Goal: Task Accomplishment & Management: Manage account settings

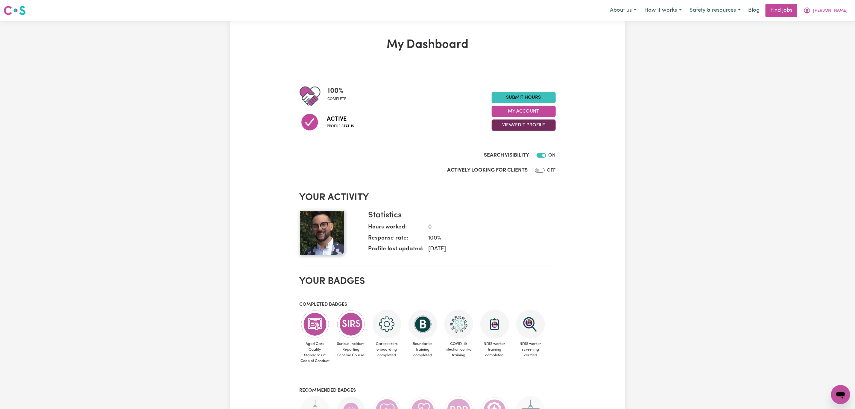
click at [537, 127] on button "View/Edit Profile" at bounding box center [524, 124] width 64 height 11
click at [522, 150] on link "Edit Profile" at bounding box center [520, 152] width 56 height 12
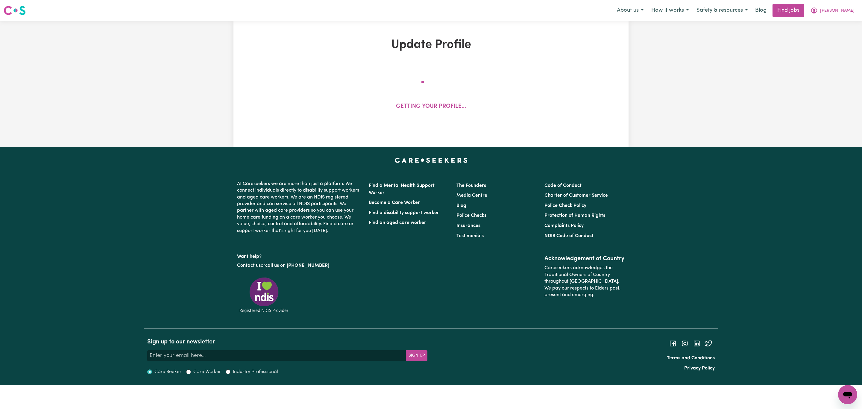
select select "[DEMOGRAPHIC_DATA]"
select select "[DEMOGRAPHIC_DATA] Citizen"
select select "Studying a healthcare related degree or qualification"
select select "55"
select select "65"
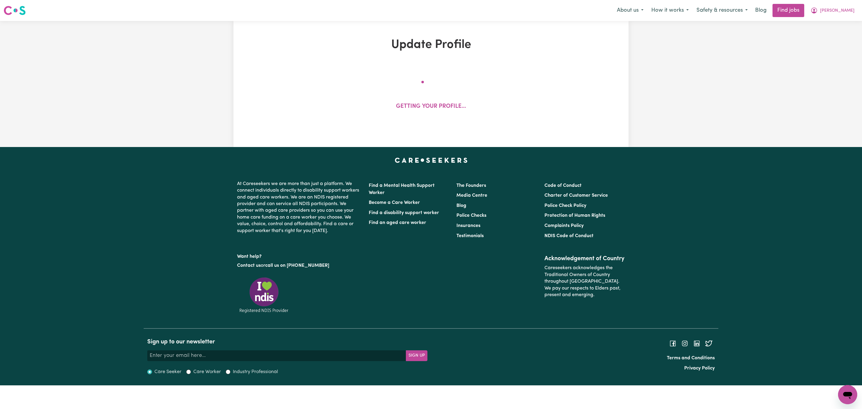
select select "65"
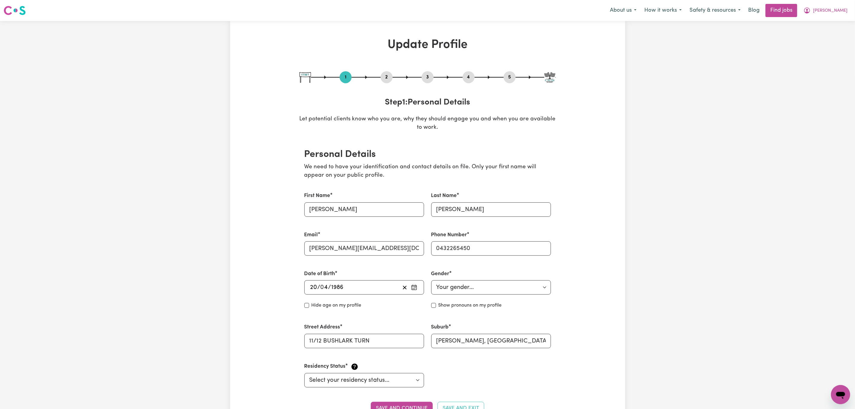
click at [387, 77] on button "2" at bounding box center [387, 77] width 12 height 8
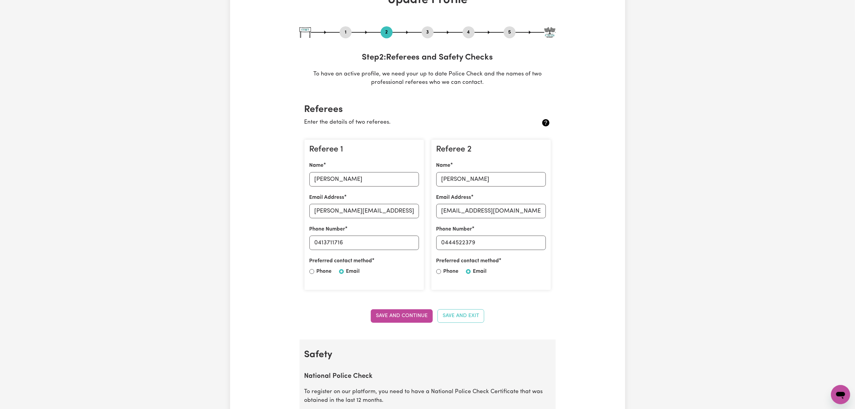
click at [428, 35] on button "3" at bounding box center [428, 32] width 12 height 8
select select "2017"
select select "Certificate III (Individual Support)"
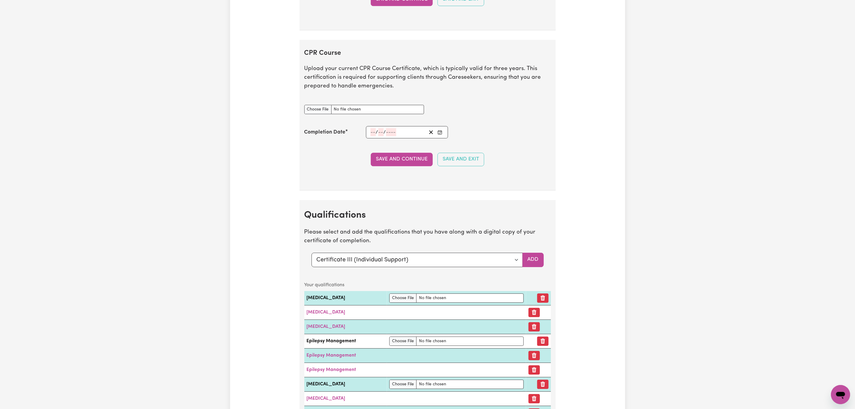
scroll to position [1526, 0]
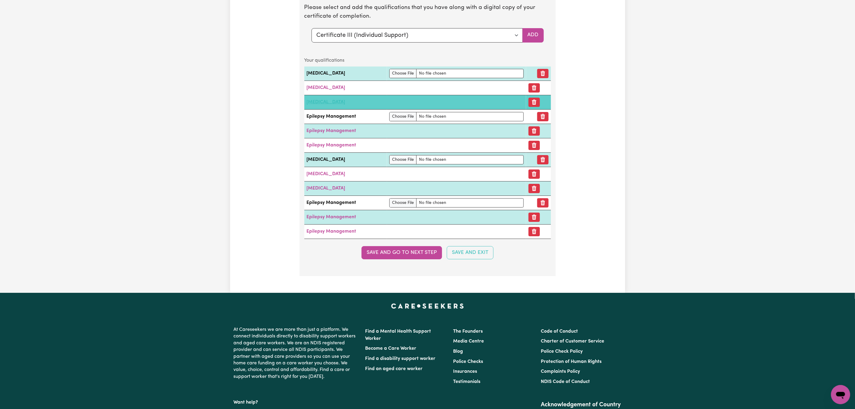
click at [338, 104] on link "[MEDICAL_DATA]" at bounding box center [326, 102] width 39 height 5
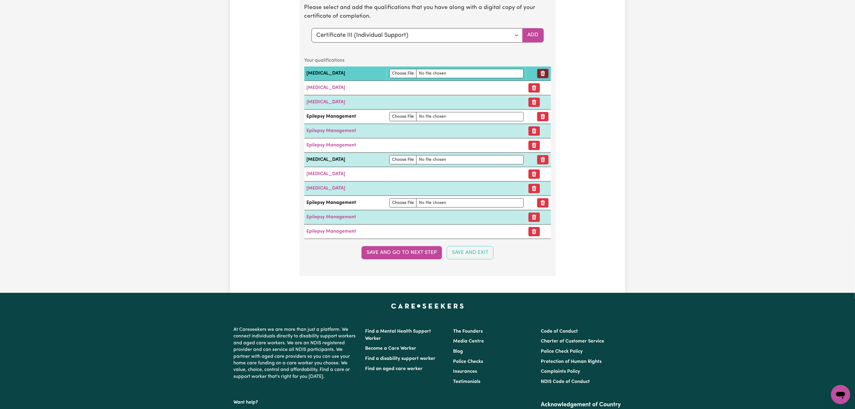
click at [546, 78] on button "Remove qualification" at bounding box center [542, 73] width 11 height 9
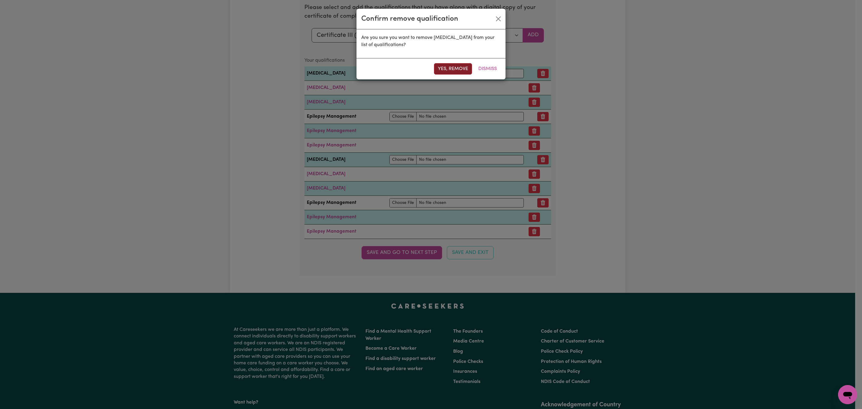
click at [453, 67] on button "Yes, remove" at bounding box center [453, 68] width 38 height 11
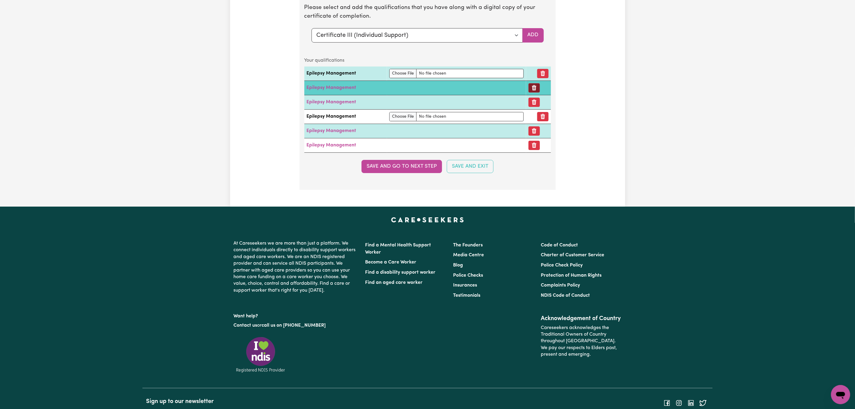
click at [536, 91] on icon "Remove certificate" at bounding box center [534, 87] width 4 height 5
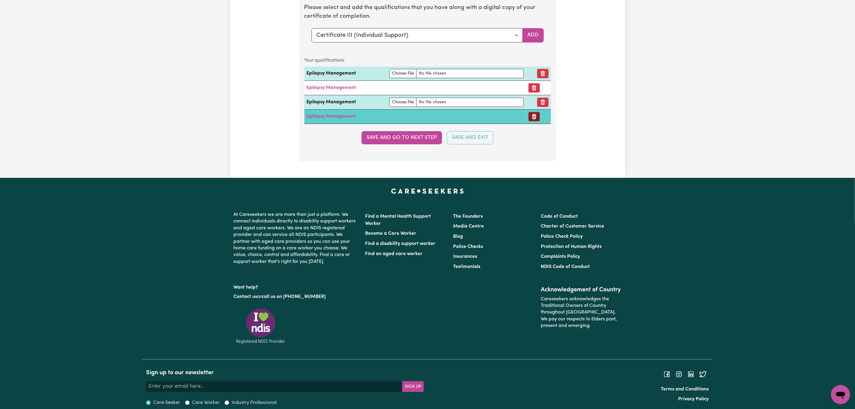
click at [536, 121] on button "Remove certificate" at bounding box center [534, 116] width 11 height 9
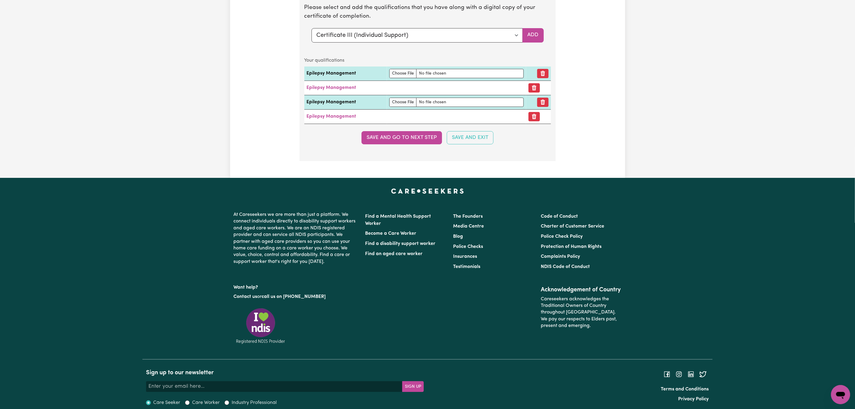
scroll to position [1518, 0]
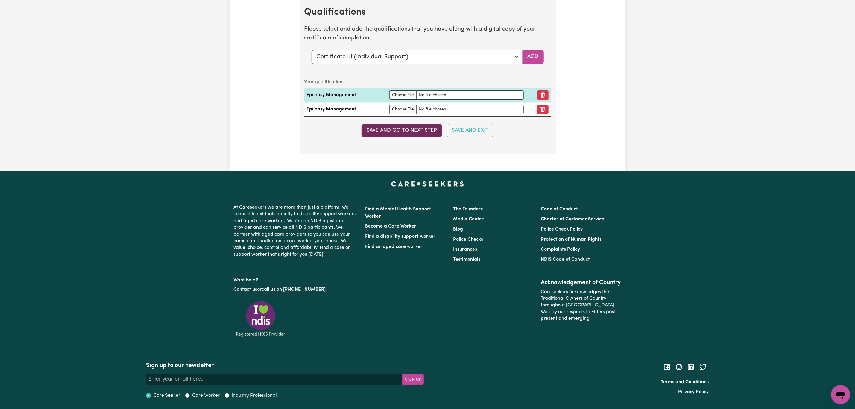
click at [420, 130] on button "Save and go to next step" at bounding box center [402, 130] width 81 height 13
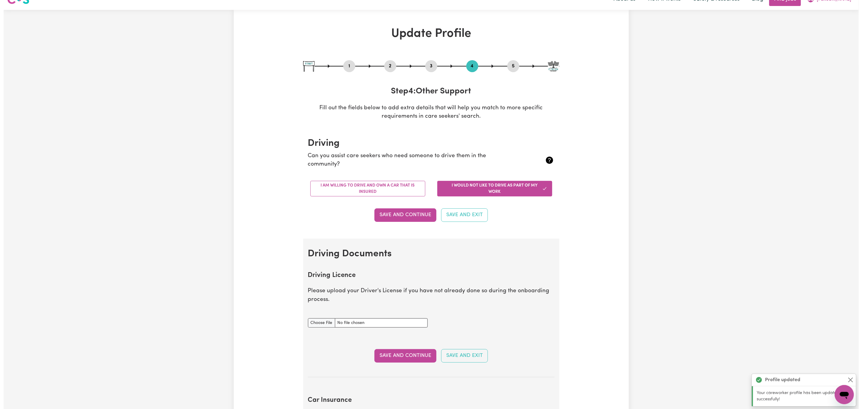
scroll to position [0, 0]
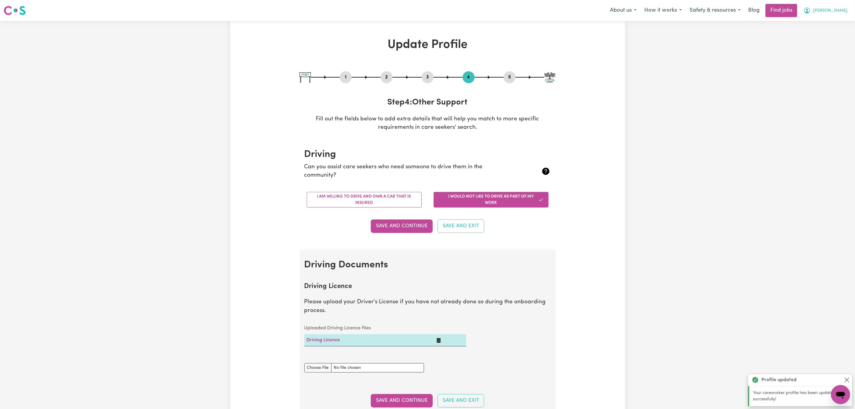
click at [833, 9] on span "[PERSON_NAME]" at bounding box center [830, 10] width 34 height 7
click at [824, 20] on link "My Account" at bounding box center [827, 23] width 47 height 11
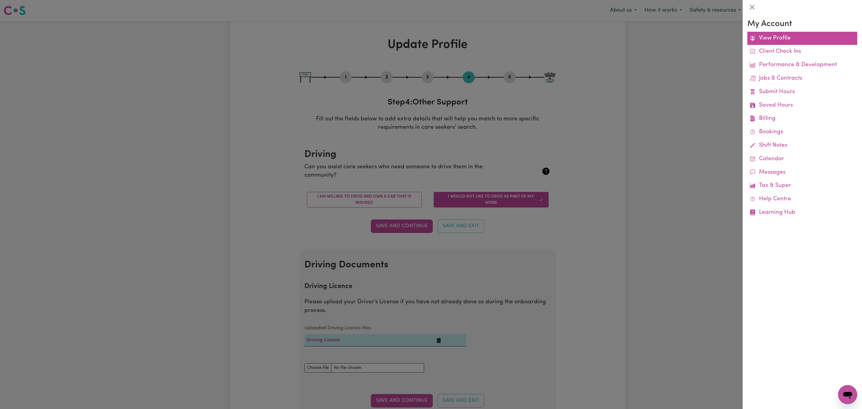
click at [795, 34] on link "View Profile" at bounding box center [802, 38] width 110 height 13
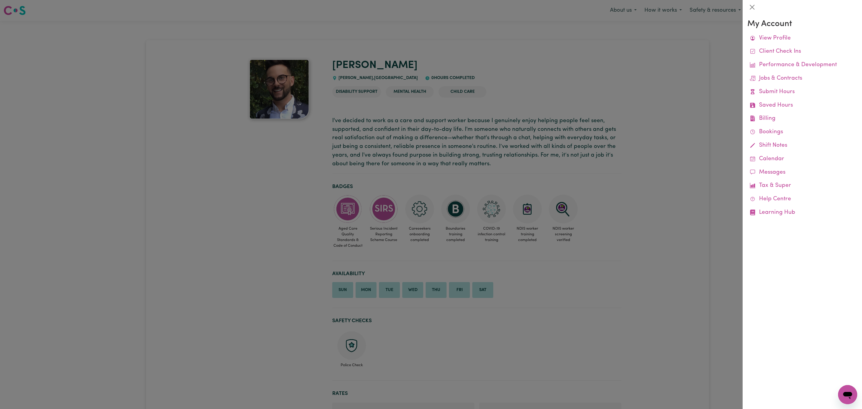
click at [584, 91] on div at bounding box center [431, 204] width 862 height 409
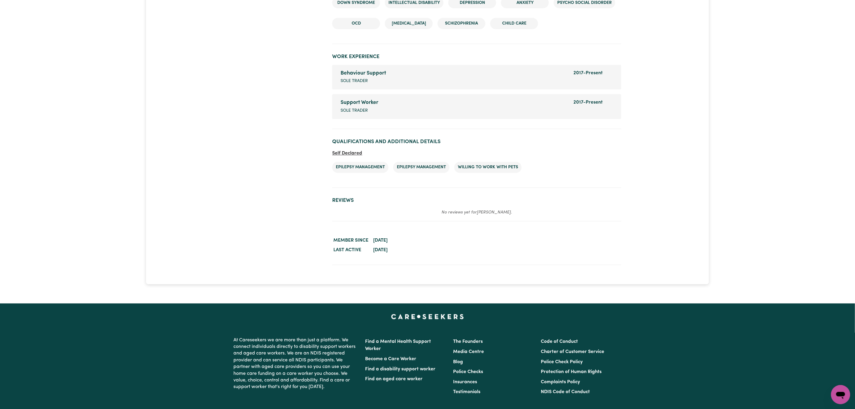
scroll to position [853, 0]
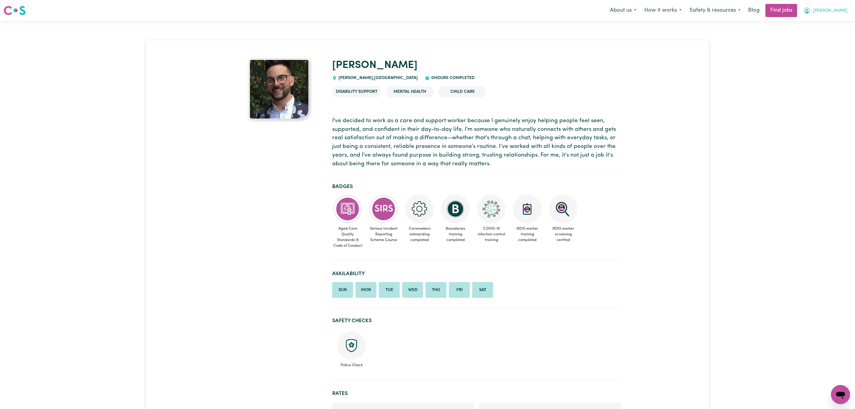
drag, startPoint x: 842, startPoint y: 11, endPoint x: 839, endPoint y: 16, distance: 5.5
click at [841, 11] on span "[PERSON_NAME]" at bounding box center [830, 10] width 34 height 7
click at [829, 25] on link "My Account" at bounding box center [827, 23] width 47 height 11
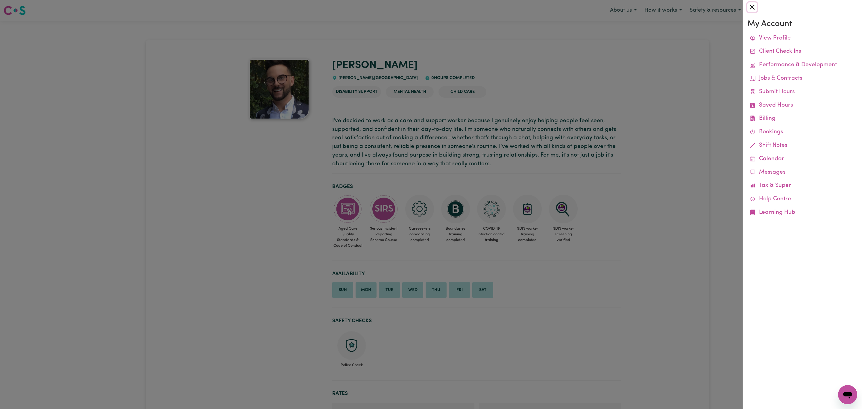
drag, startPoint x: 752, startPoint y: 12, endPoint x: 759, endPoint y: 11, distance: 7.2
click at [752, 12] on button "Close" at bounding box center [752, 7] width 10 height 10
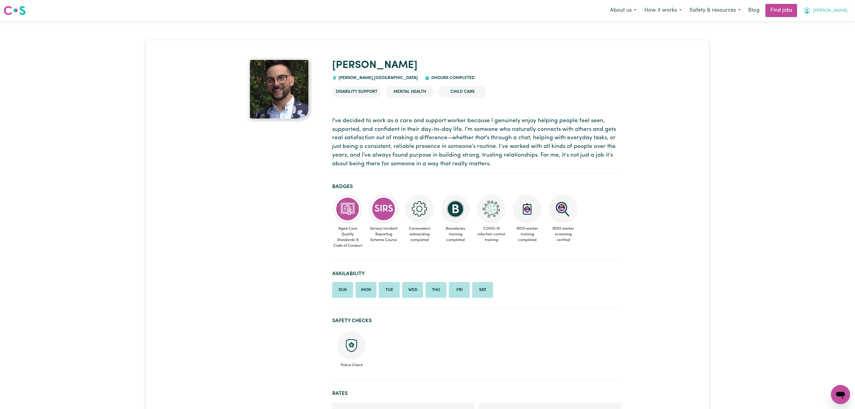
click at [842, 14] on span "[PERSON_NAME]" at bounding box center [830, 10] width 34 height 7
click at [833, 37] on link "My Dashboard" at bounding box center [827, 34] width 47 height 11
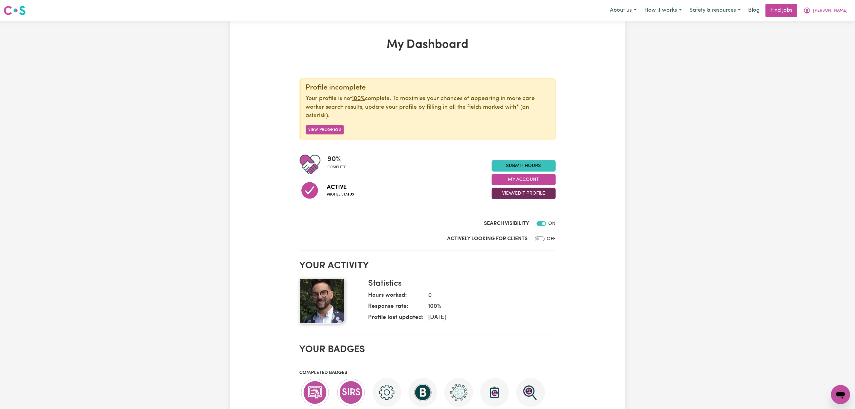
click at [552, 193] on button "View/Edit Profile" at bounding box center [524, 193] width 64 height 11
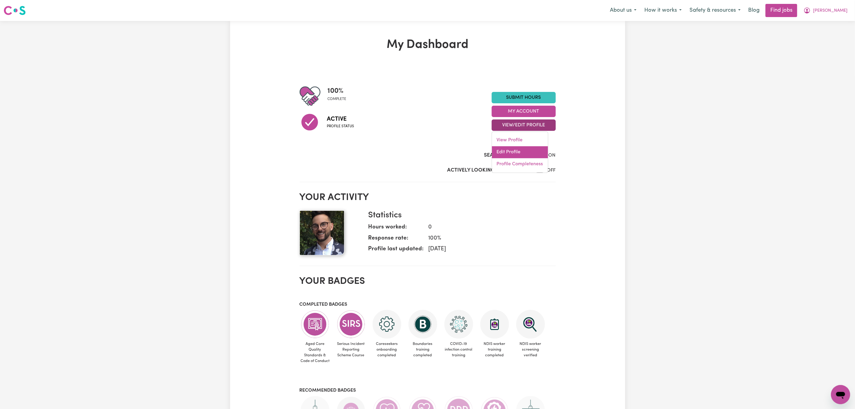
click at [513, 151] on link "Edit Profile" at bounding box center [520, 152] width 56 height 12
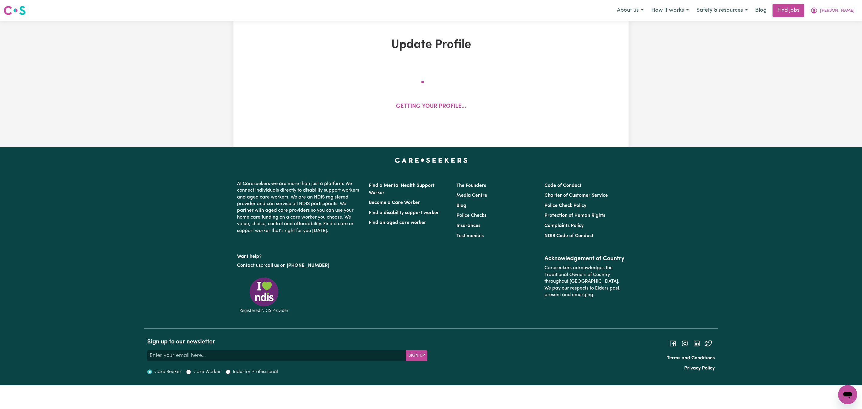
select select "[DEMOGRAPHIC_DATA]"
select select "[DEMOGRAPHIC_DATA] Citizen"
select select "Studying a healthcare related degree or qualification"
select select "55"
select select "65"
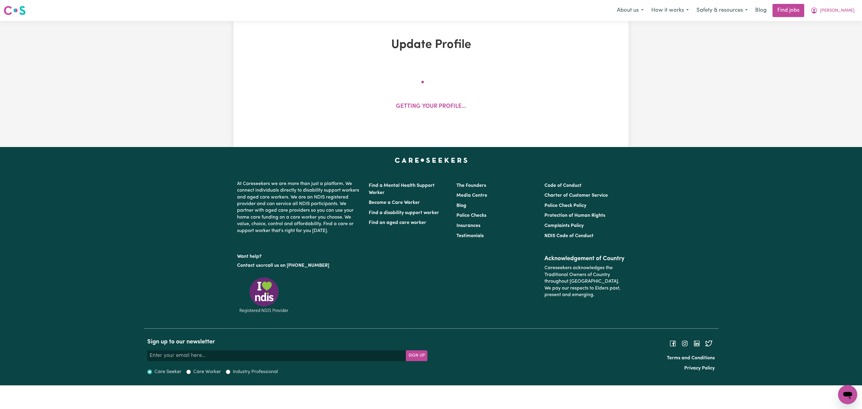
select select "65"
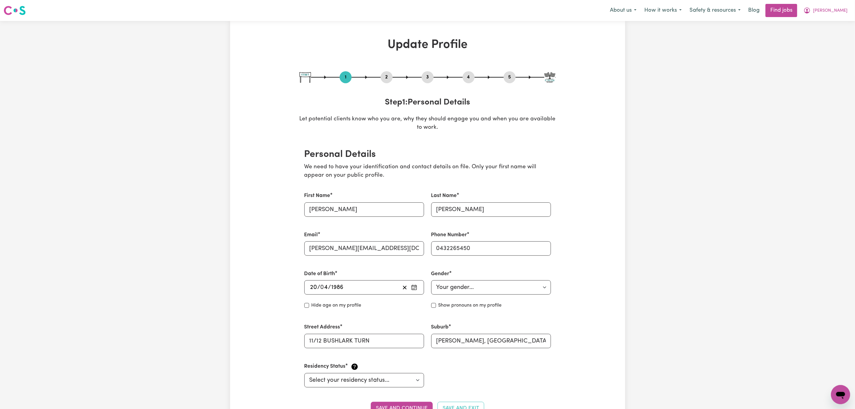
click at [389, 75] on button "2" at bounding box center [387, 77] width 12 height 8
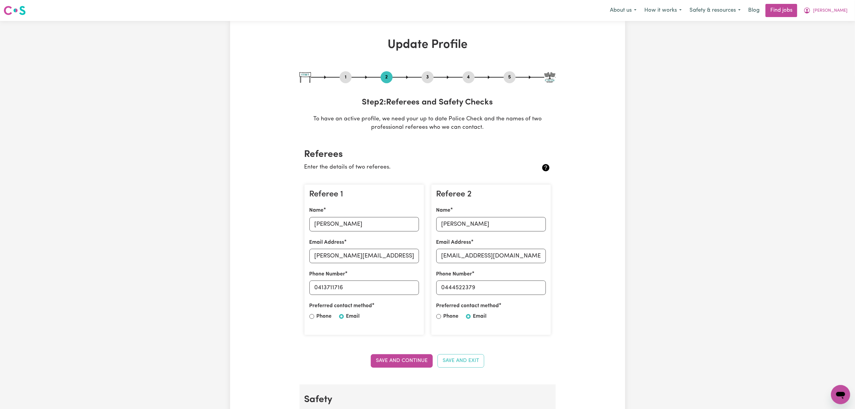
click at [424, 80] on button "3" at bounding box center [428, 77] width 12 height 8
select select "2017"
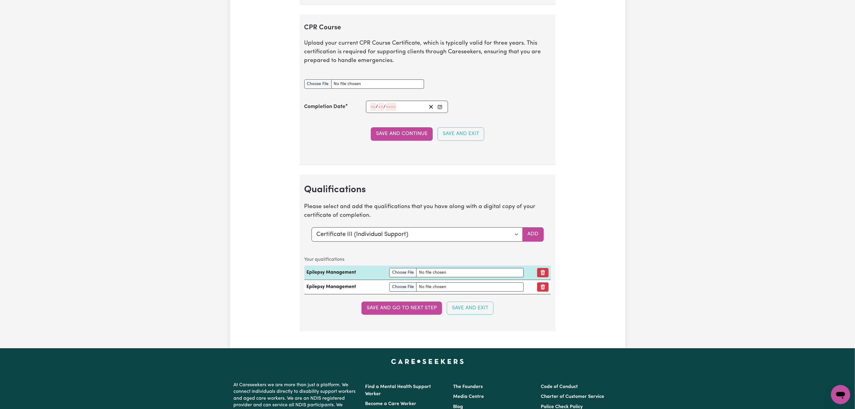
scroll to position [1437, 0]
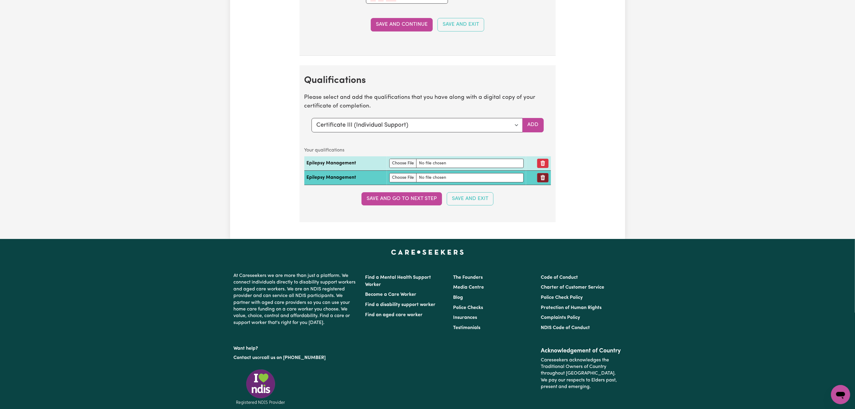
click at [543, 182] on button "Remove qualification" at bounding box center [542, 177] width 11 height 9
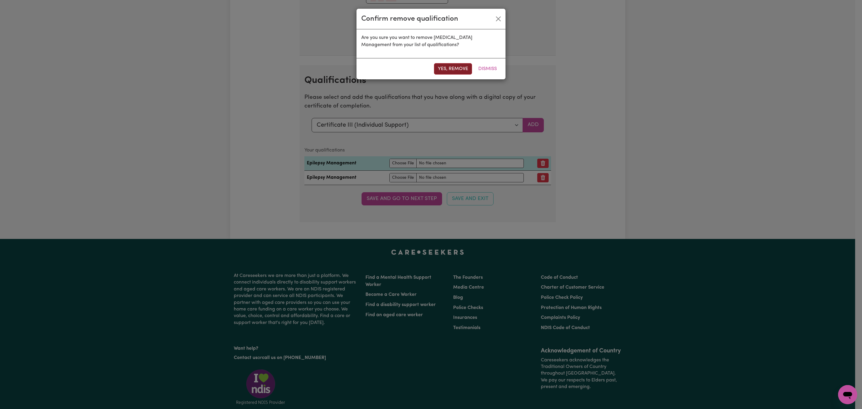
click at [463, 69] on button "Yes, remove" at bounding box center [453, 68] width 38 height 11
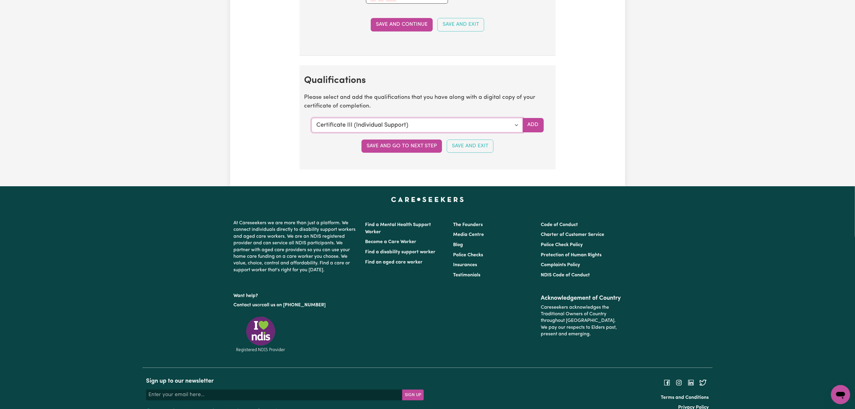
click at [514, 131] on select "Select a qualification to add... Certificate III (Individual Support) Certifica…" at bounding box center [417, 125] width 211 height 14
select select "Epilepsy Management"
click at [312, 127] on select "Select a qualification to add... Certificate III (Individual Support) Certifica…" at bounding box center [417, 125] width 211 height 14
click at [533, 132] on button "Add" at bounding box center [533, 125] width 21 height 14
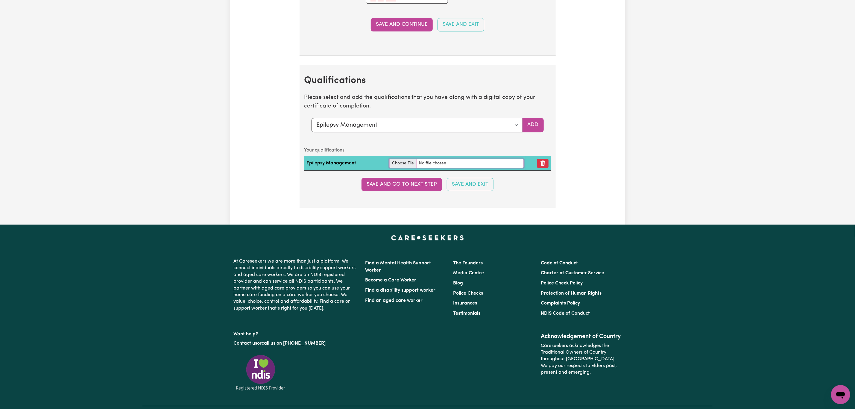
click at [400, 168] on input "file" at bounding box center [456, 163] width 134 height 9
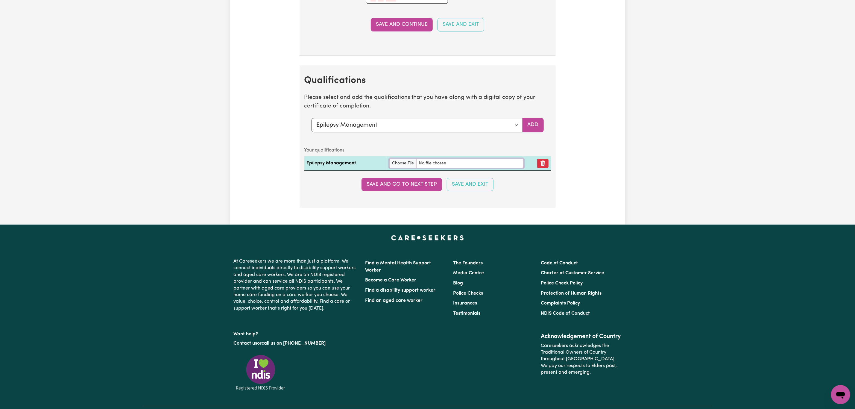
type input "C:\fakepath\54824_1755339596456_Screenshot [DATE] 6.18.56 pm.png"
click at [409, 191] on button "Save and go to next step" at bounding box center [402, 184] width 81 height 13
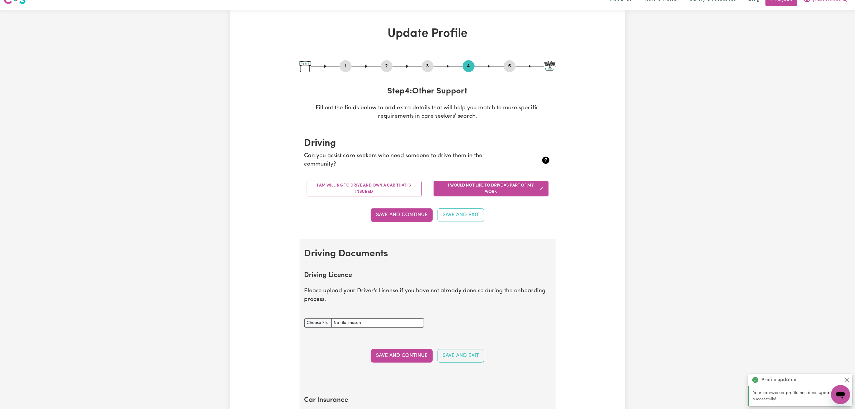
scroll to position [0, 0]
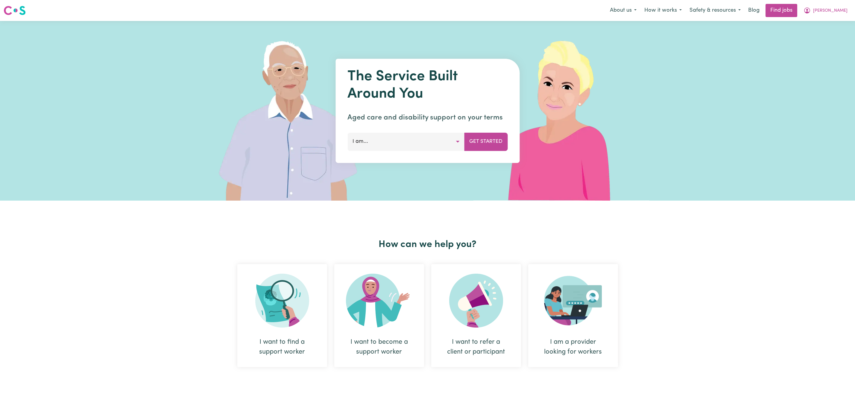
click at [811, 8] on icon "My Account" at bounding box center [807, 10] width 7 height 7
click at [825, 43] on link "Logout" at bounding box center [827, 45] width 47 height 11
click at [849, 7] on link "Login" at bounding box center [841, 10] width 21 height 13
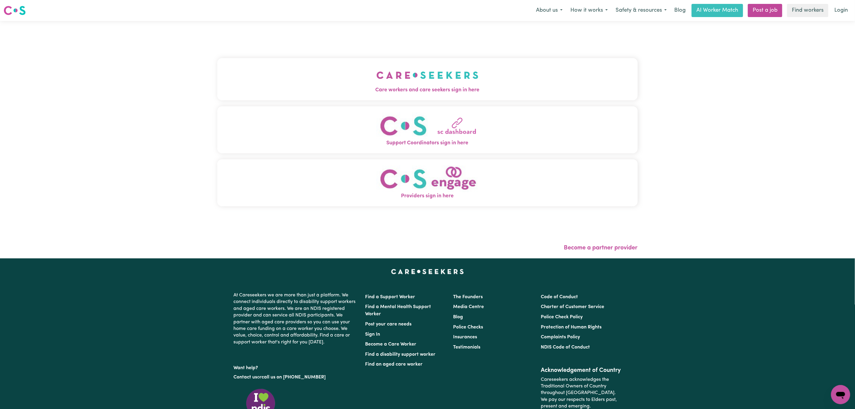
click at [354, 58] on button "Care workers and care seekers sign in here" at bounding box center [427, 79] width 420 height 42
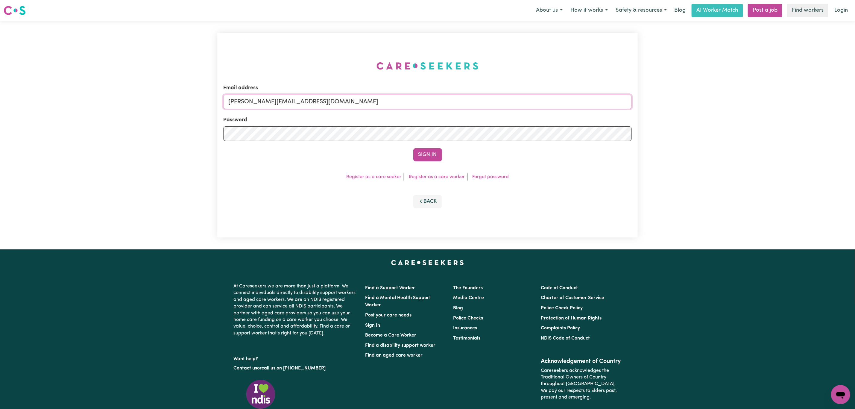
click at [265, 98] on input "mikayla+engage@careseekers.com.au" at bounding box center [427, 102] width 409 height 14
drag, startPoint x: 259, startPoint y: 103, endPoint x: 530, endPoint y: 106, distance: 270.6
click at [530, 104] on input "superuser~mikayla@careseekers.com.au" at bounding box center [427, 102] width 409 height 14
type input "superuser~brenton@industrydanceproject.com"
drag, startPoint x: 437, startPoint y: 144, endPoint x: 434, endPoint y: 145, distance: 3.5
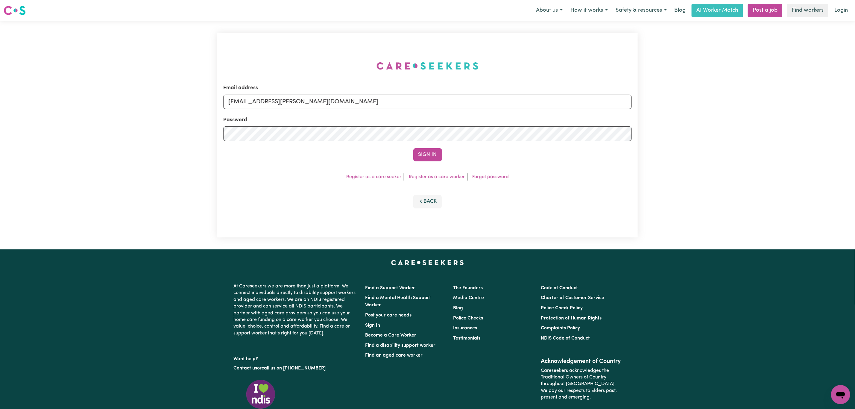
click at [435, 145] on form "Email address superuser~brenton@industrydanceproject.com Password Sign In" at bounding box center [427, 122] width 409 height 77
click at [432, 152] on button "Sign In" at bounding box center [427, 154] width 29 height 13
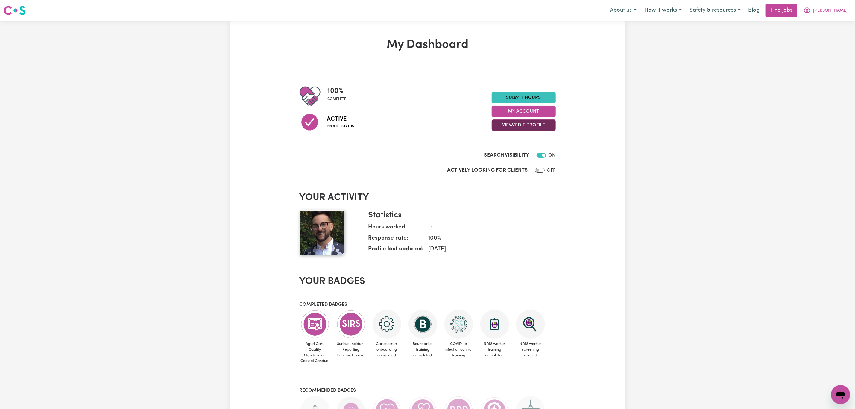
click at [539, 124] on button "View/Edit Profile" at bounding box center [524, 124] width 64 height 11
click at [522, 147] on link "Edit Profile" at bounding box center [520, 152] width 56 height 12
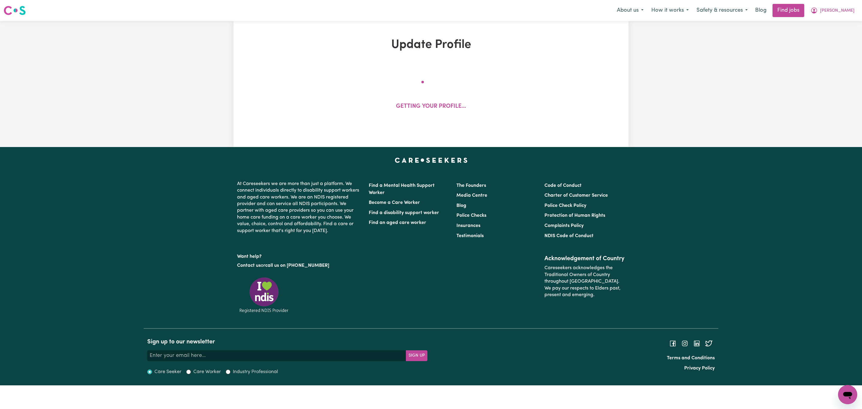
select select "[DEMOGRAPHIC_DATA]"
select select "[DEMOGRAPHIC_DATA] Citizen"
select select "Studying a healthcare related degree or qualification"
select select "55"
select select "65"
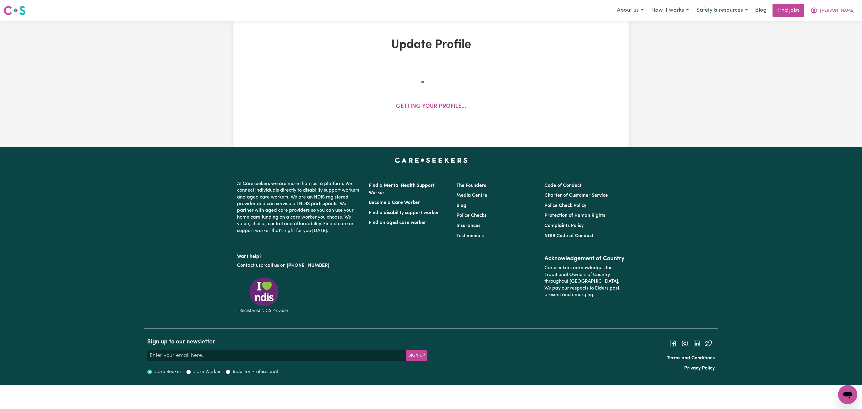
select select "65"
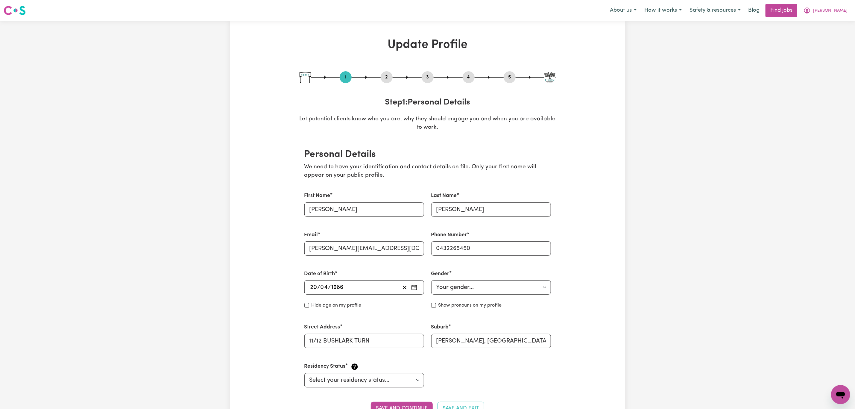
click at [388, 77] on button "2" at bounding box center [387, 77] width 12 height 8
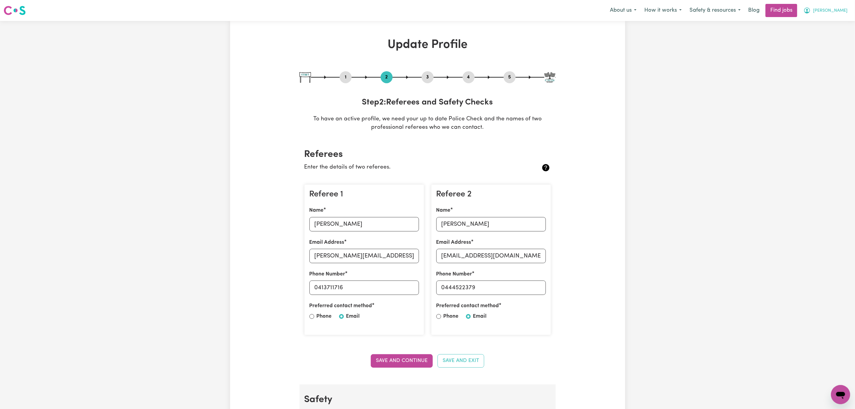
click at [834, 9] on span "[PERSON_NAME]" at bounding box center [830, 10] width 34 height 7
click at [822, 43] on link "Logout" at bounding box center [827, 45] width 47 height 11
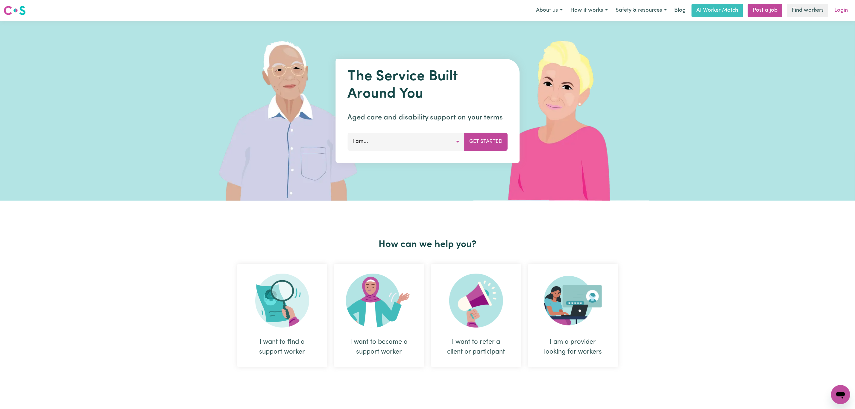
click at [840, 12] on link "Login" at bounding box center [841, 10] width 21 height 13
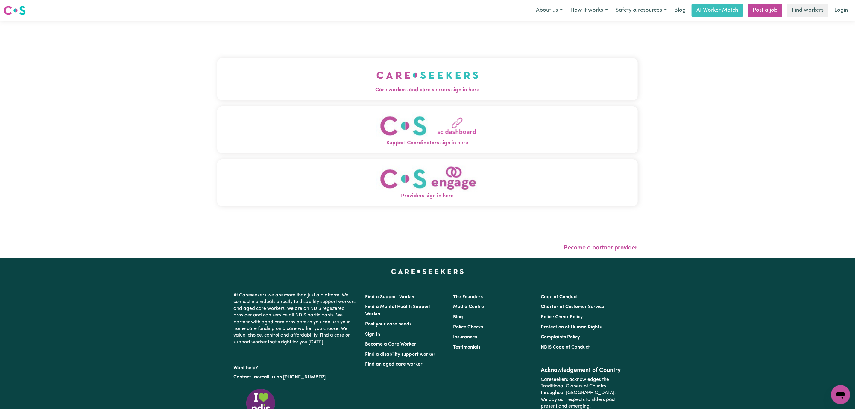
click at [285, 96] on button "Care workers and care seekers sign in here" at bounding box center [427, 79] width 420 height 42
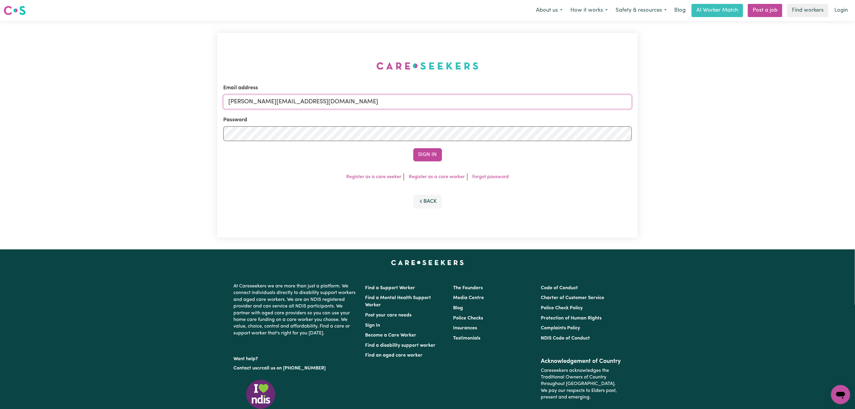
click at [409, 100] on input "mikayla+engage@careseekers.com.au" at bounding box center [427, 102] width 409 height 14
type input "superuser~mikayla@careseekers.com.au"
click at [436, 152] on button "Sign In" at bounding box center [427, 154] width 29 height 13
